Goal: Task Accomplishment & Management: Use online tool/utility

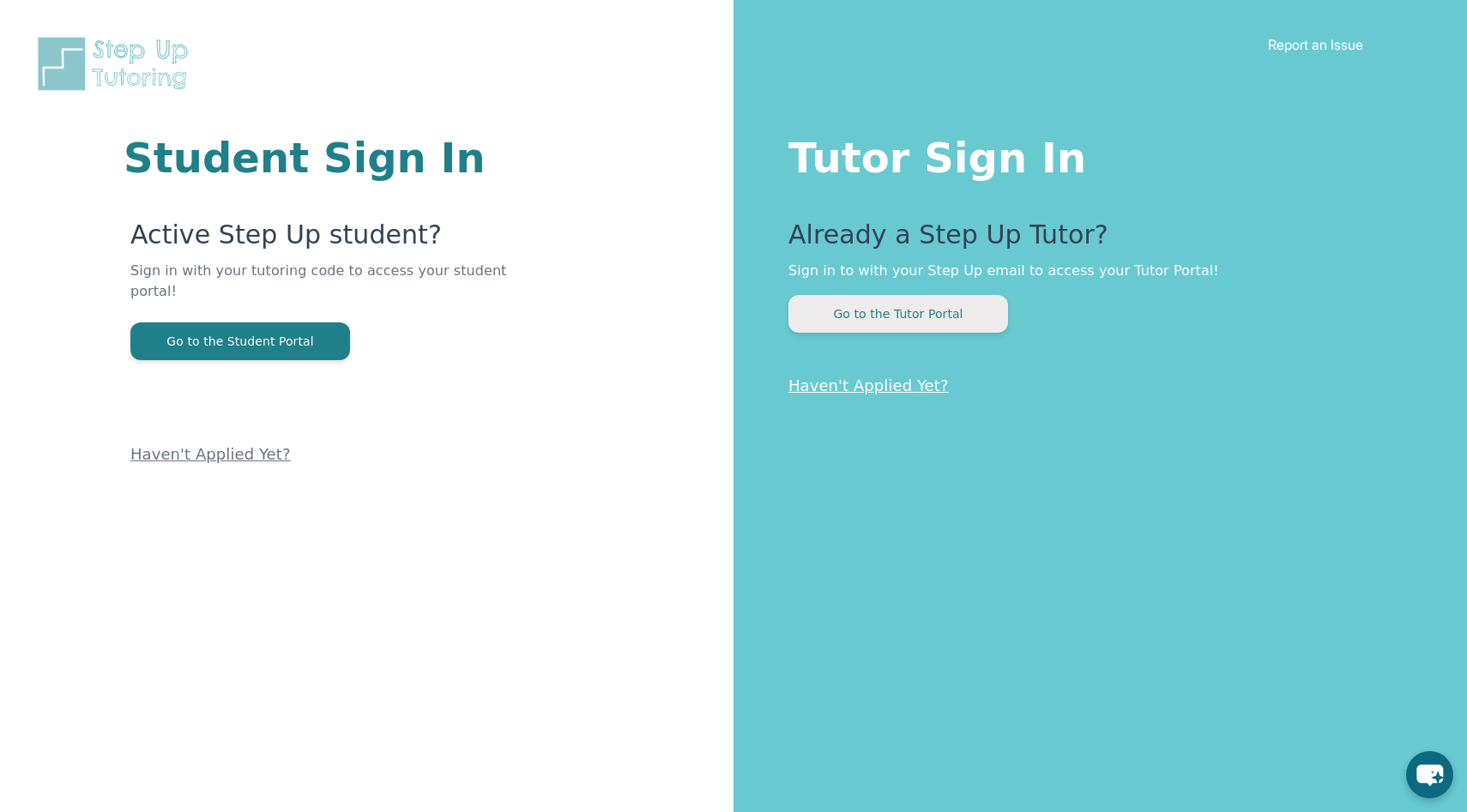
click at [946, 315] on button "Go to the Tutor Portal" at bounding box center [898, 314] width 220 height 37
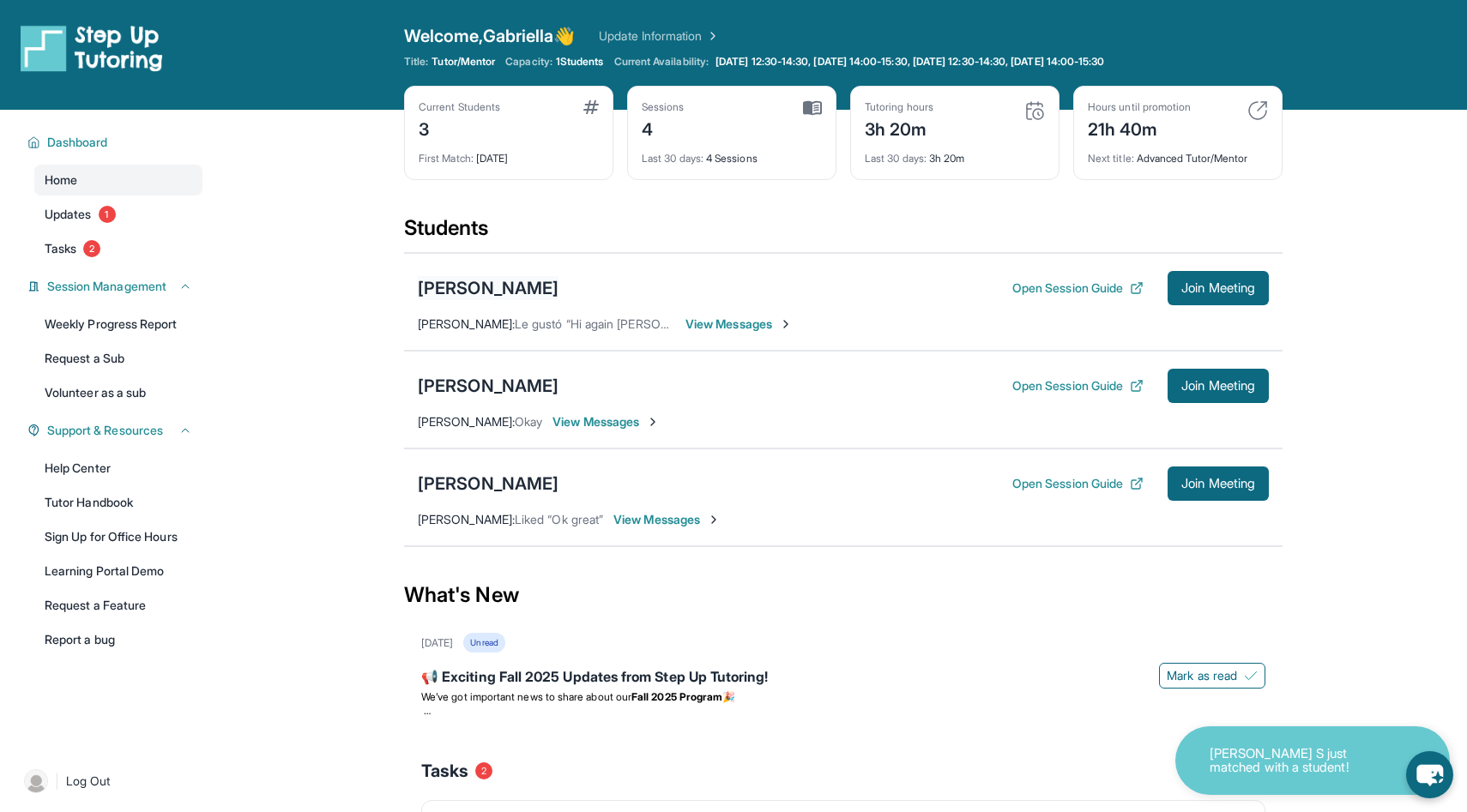
click at [477, 290] on div "[PERSON_NAME]" at bounding box center [487, 288] width 141 height 24
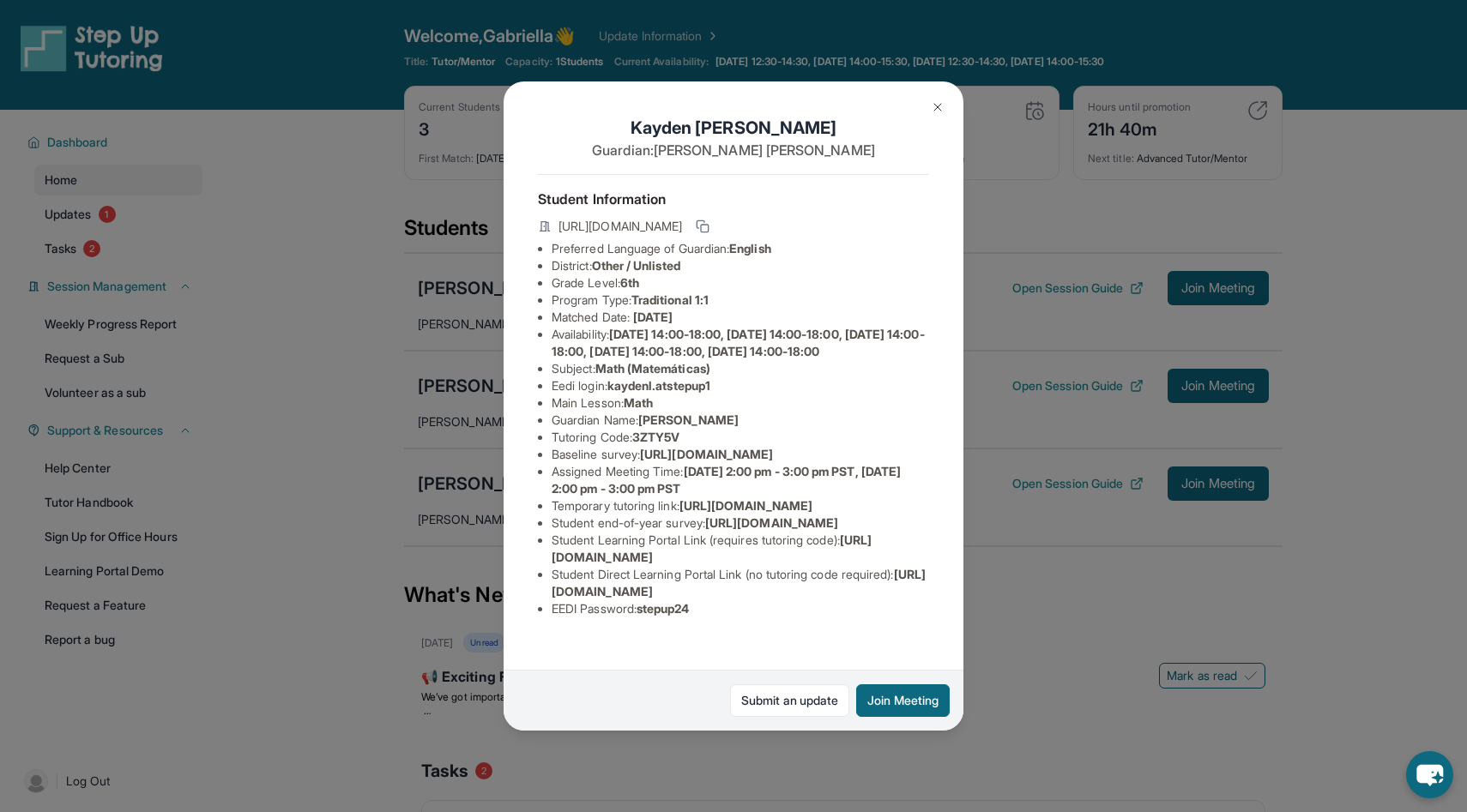
scroll to position [140, 606]
drag, startPoint x: 554, startPoint y: 349, endPoint x: 899, endPoint y: 394, distance: 347.9
click at [899, 394] on div "Kayden Louis Guardian: [PERSON_NAME] Student Information [URL][DOMAIN_NAME] Pre…" at bounding box center [733, 406] width 460 height 650
copy ul "[URL][DOMAIN_NAME] Assigned Meeting Time : [DATE] 2:00 pm - 3:00 pm PST,"
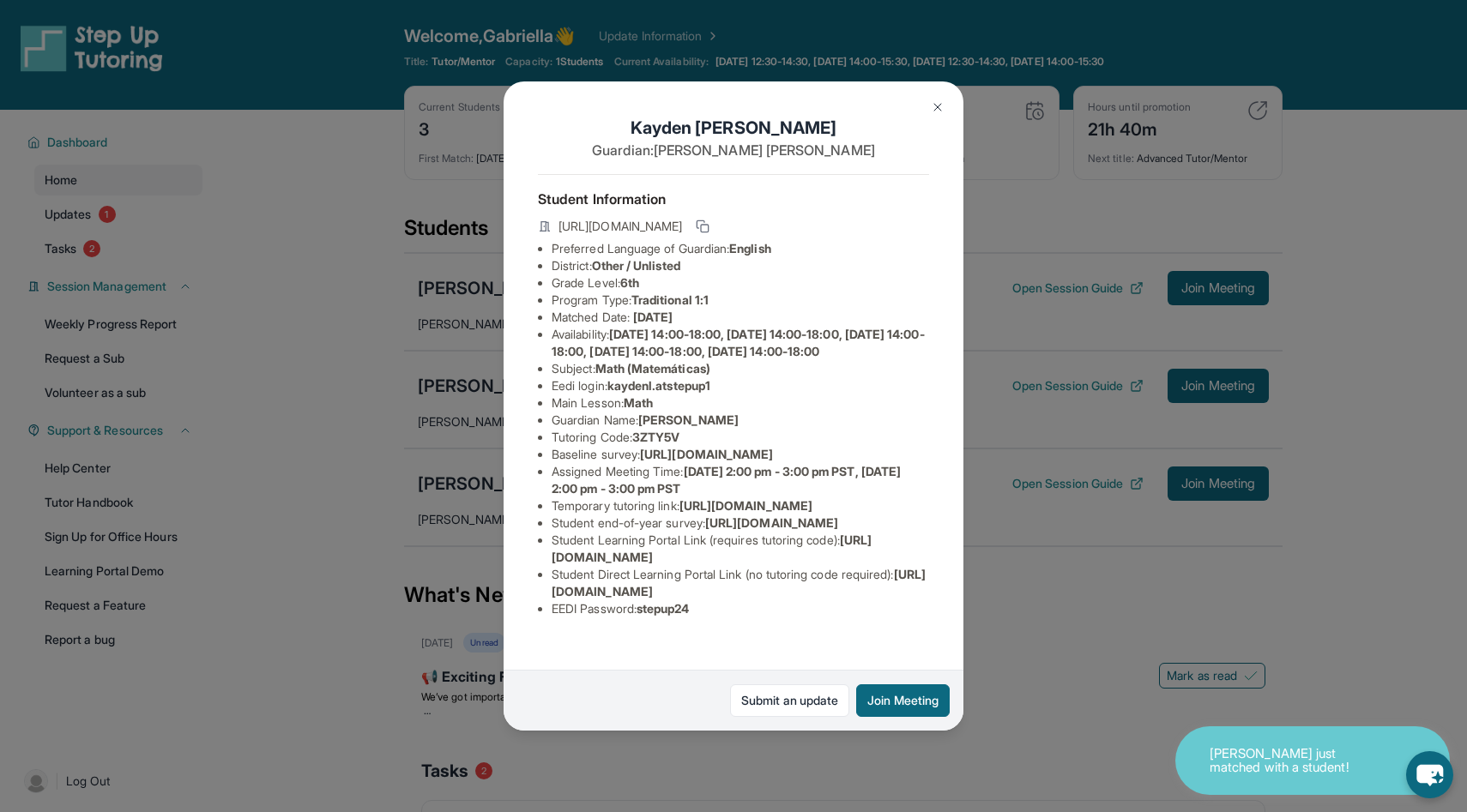
click at [920, 240] on li "Preferred Language of Guardian: English" at bounding box center [739, 248] width 377 height 17
click at [934, 92] on button at bounding box center [937, 106] width 34 height 34
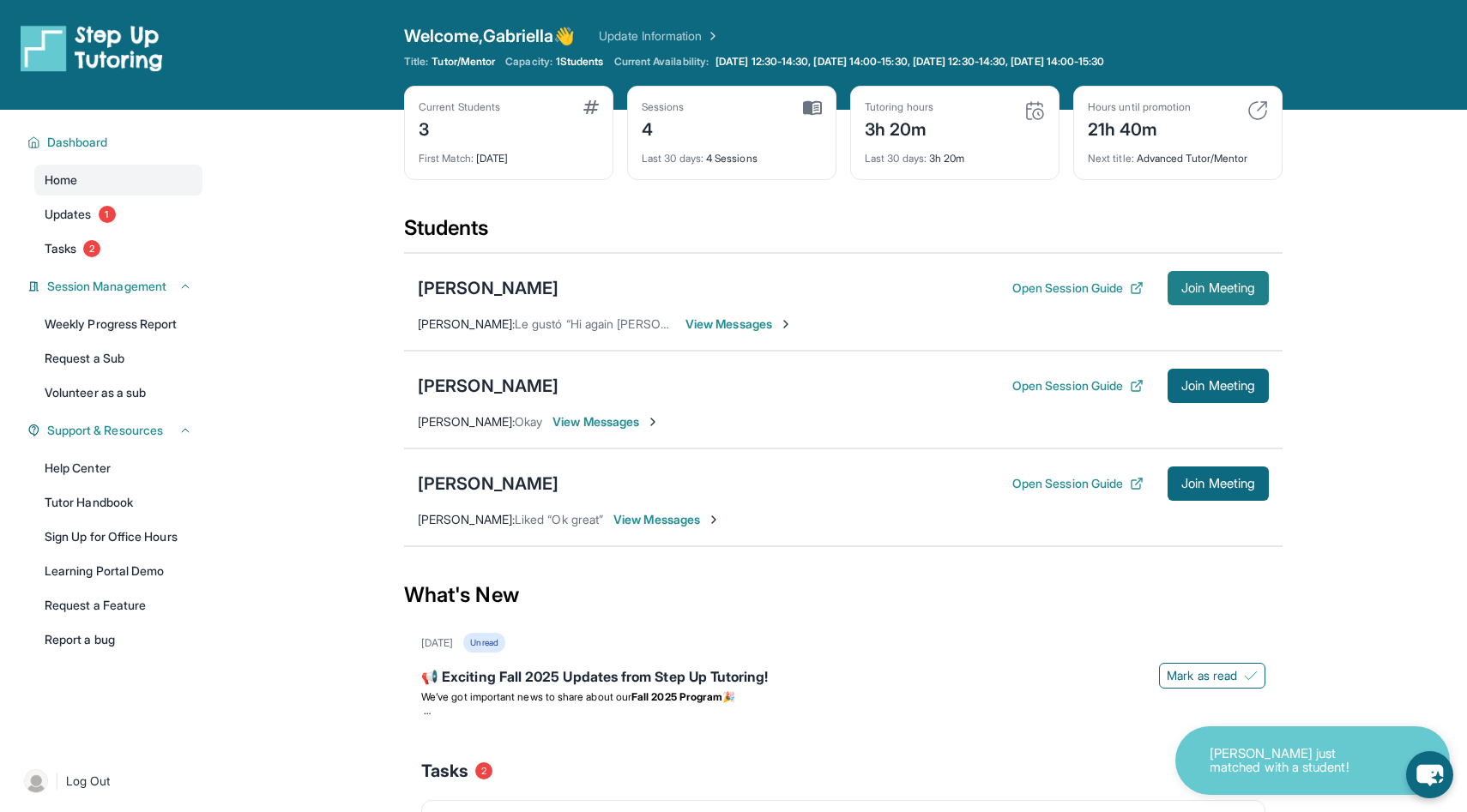
click at [1193, 275] on button "Join Meeting" at bounding box center [1218, 287] width 101 height 34
